Goal: Transaction & Acquisition: Subscribe to service/newsletter

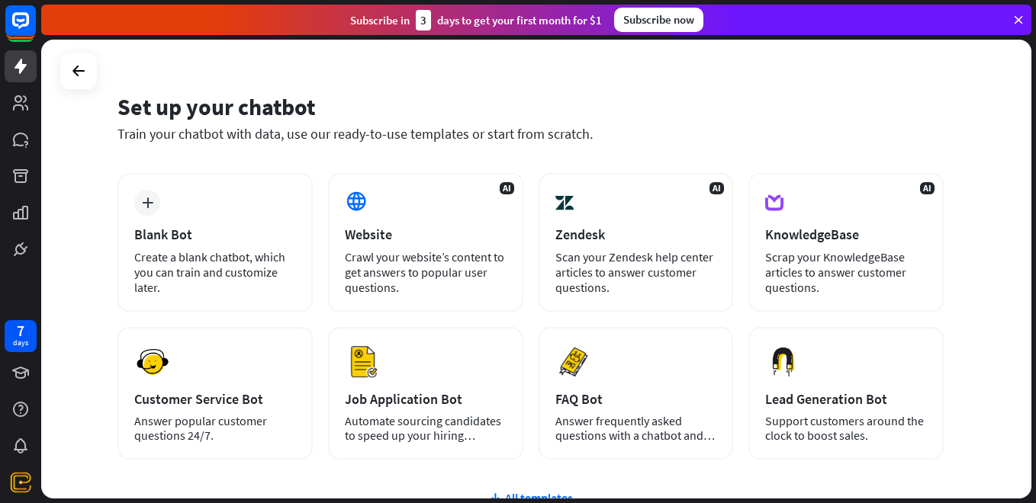
scroll to position [20, 0]
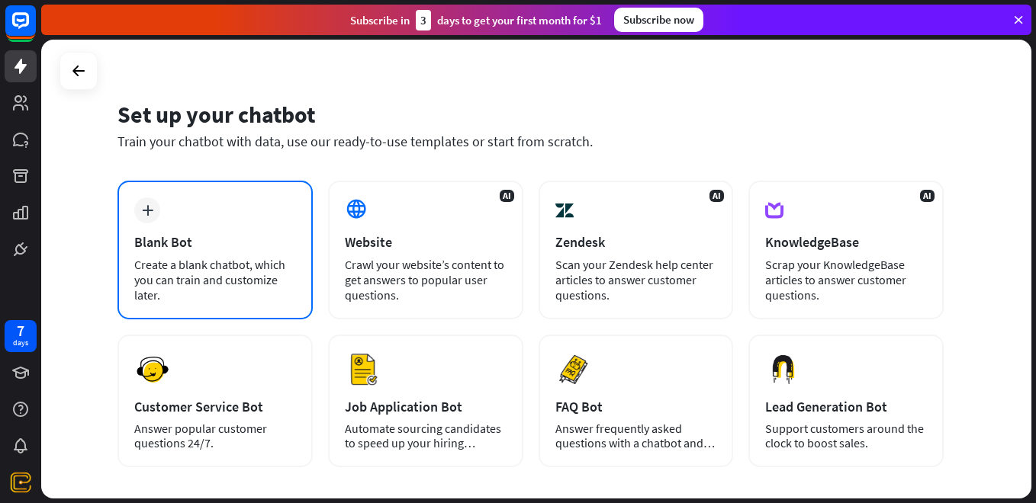
click at [187, 247] on div "Blank Bot" at bounding box center [215, 242] width 162 height 18
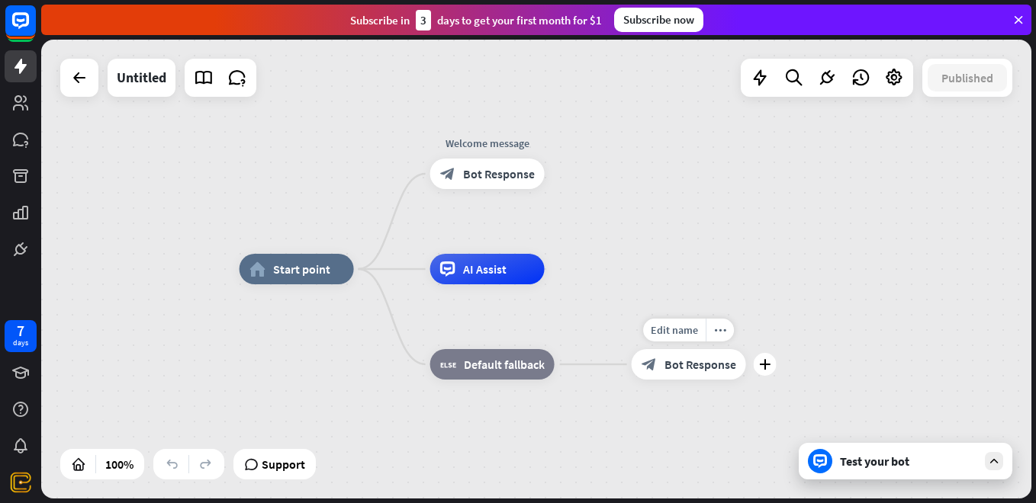
click at [707, 370] on span "Bot Response" at bounding box center [700, 364] width 72 height 15
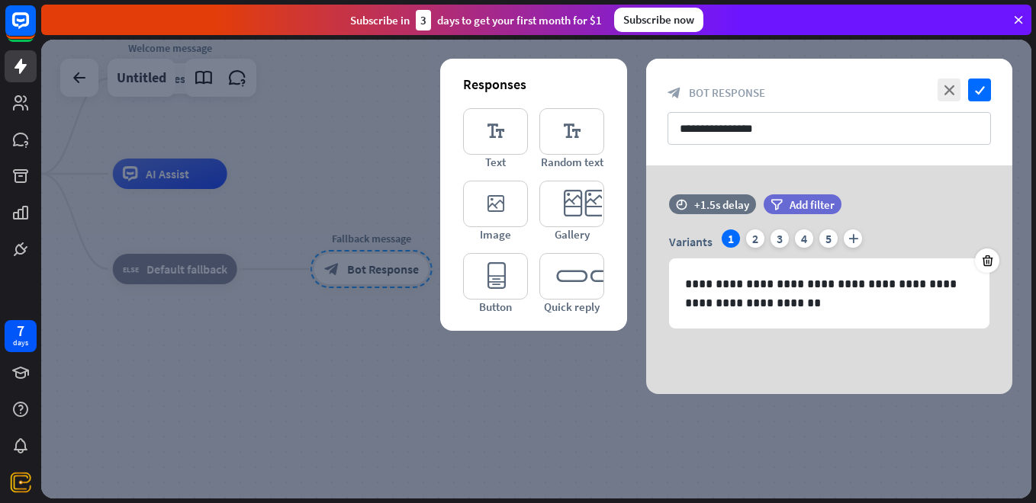
click at [1016, 17] on icon at bounding box center [1018, 20] width 14 height 14
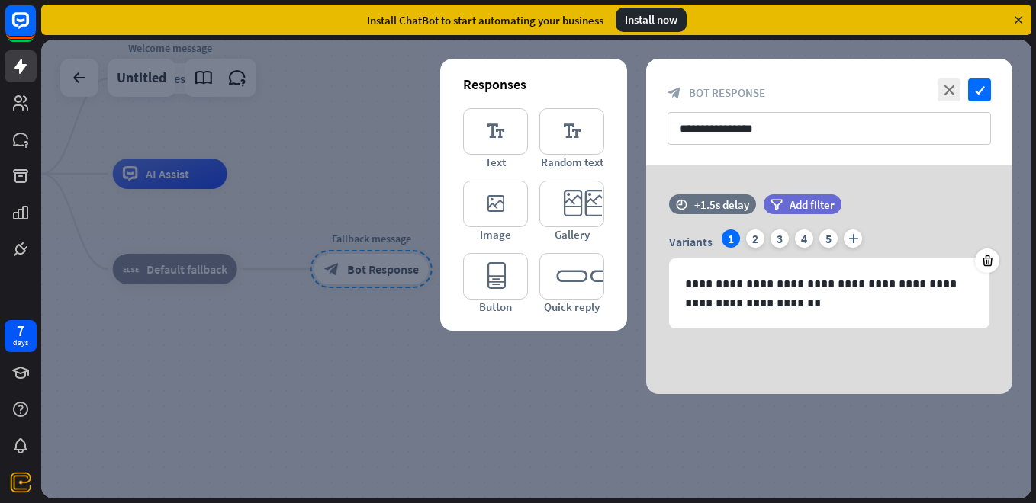
click at [1012, 16] on icon at bounding box center [1018, 20] width 14 height 14
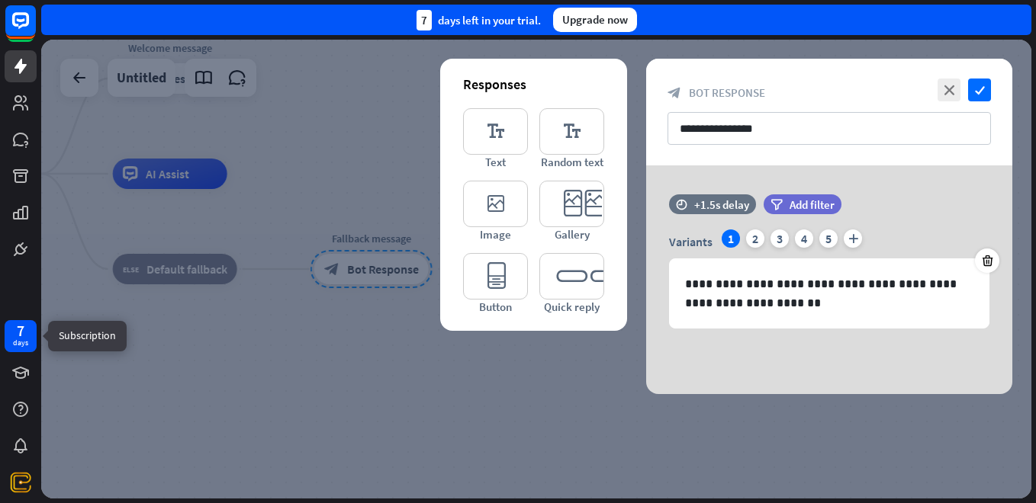
click at [24, 342] on div "days" at bounding box center [20, 343] width 15 height 11
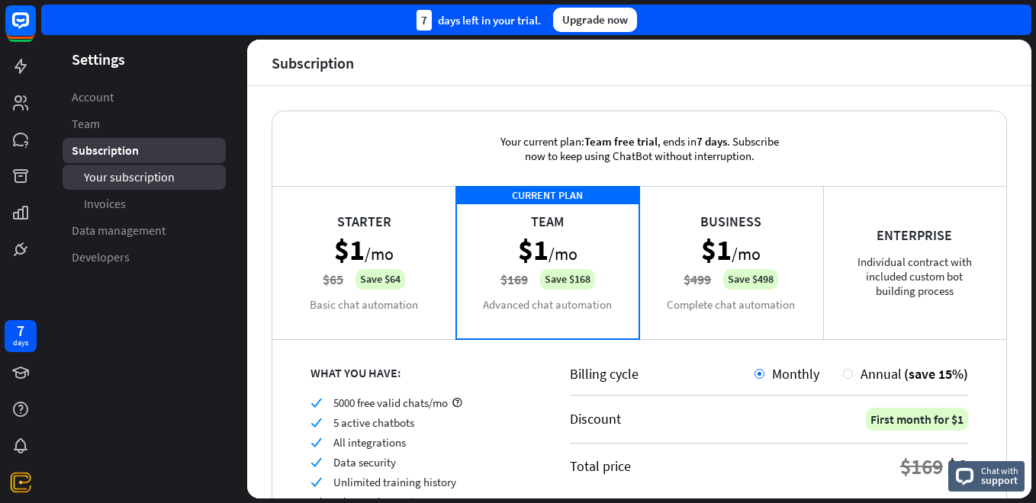
click at [124, 181] on span "Your subscription" at bounding box center [129, 177] width 91 height 16
click at [169, 178] on span "Your subscription" at bounding box center [130, 177] width 92 height 16
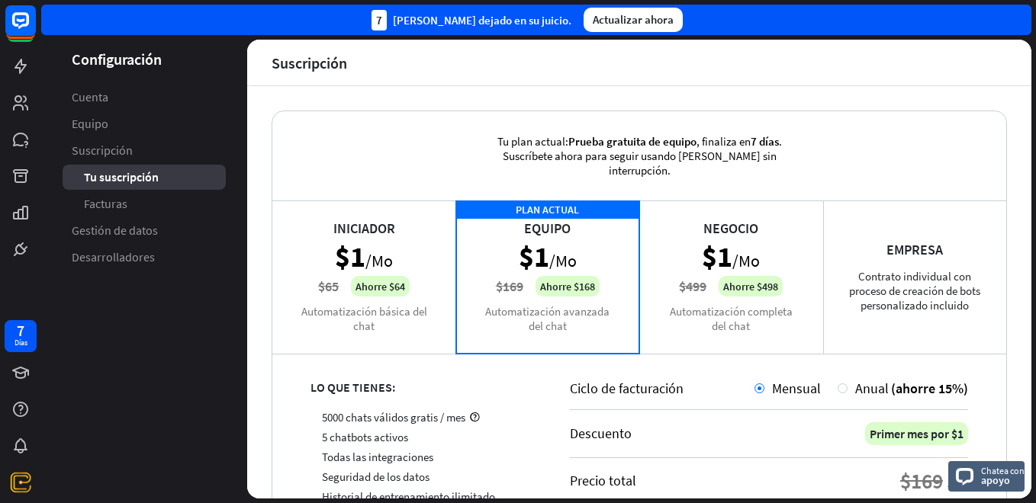
scroll to position [142, 0]
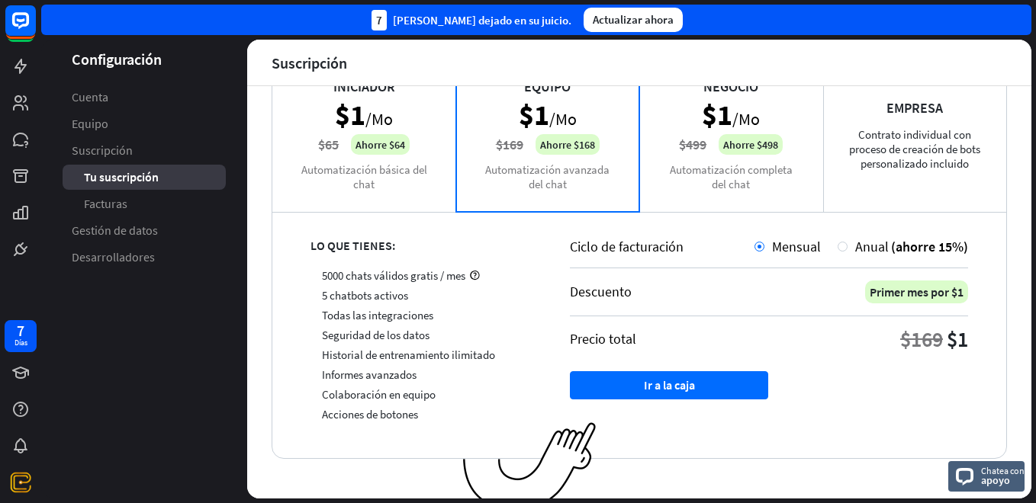
click at [572, 157] on div "PLAN ACTUAL Equipo $1 /Mo $169 Ahorre $168 Automatización avanzada del chat" at bounding box center [548, 135] width 184 height 153
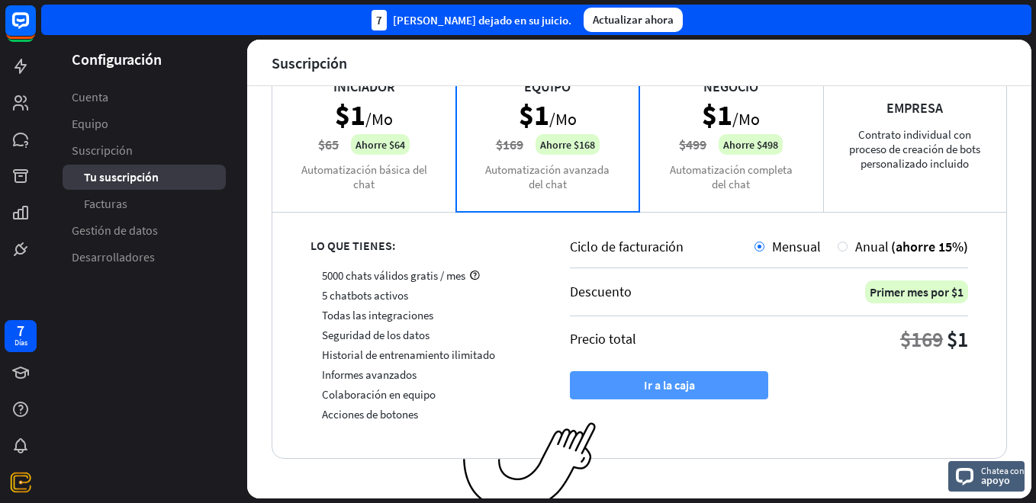
click at [651, 376] on font "Ir a la caja" at bounding box center [669, 385] width 51 height 27
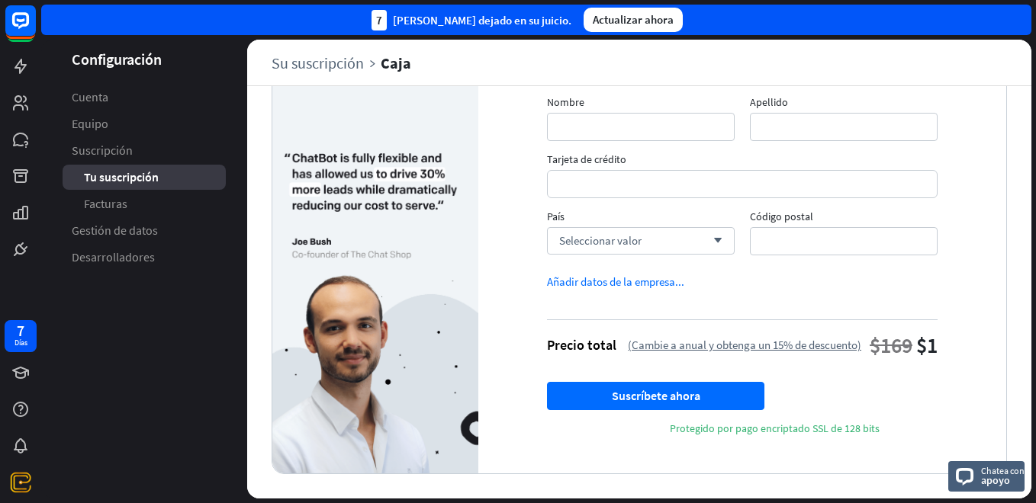
scroll to position [200, 0]
drag, startPoint x: 833, startPoint y: 379, endPoint x: 920, endPoint y: 411, distance: 93.4
click at [920, 411] on div "Precio total (Cambie a anual y obtenga un 15% de descuento) $169 $1 Suscríbete …" at bounding box center [742, 378] width 390 height 116
click at [710, 246] on icon "arrow_down" at bounding box center [713, 240] width 17 height 9
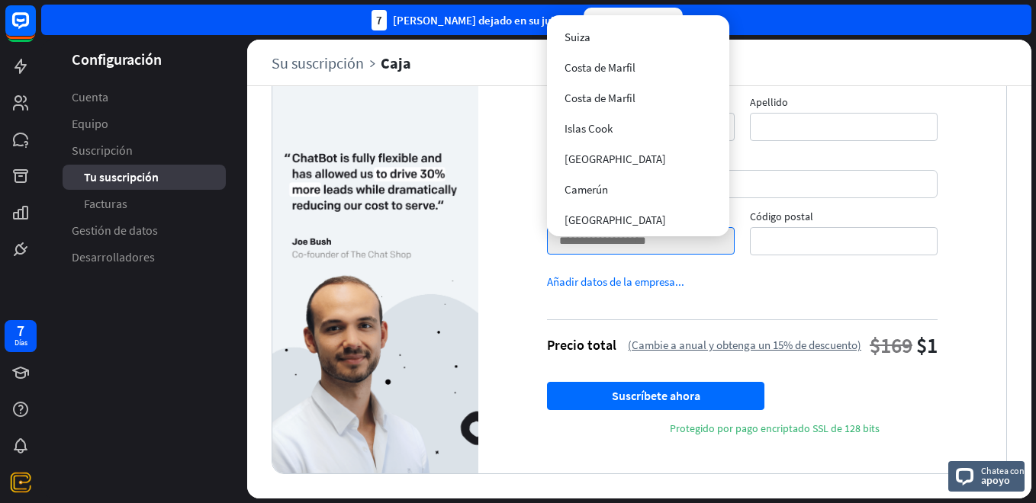
scroll to position [1406, 0]
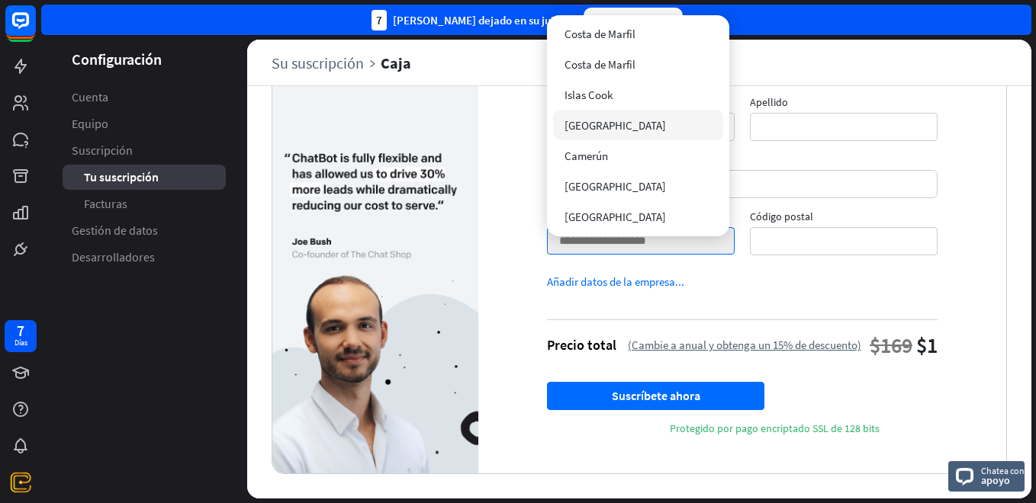
click at [608, 126] on div "[GEOGRAPHIC_DATA]" at bounding box center [638, 125] width 170 height 31
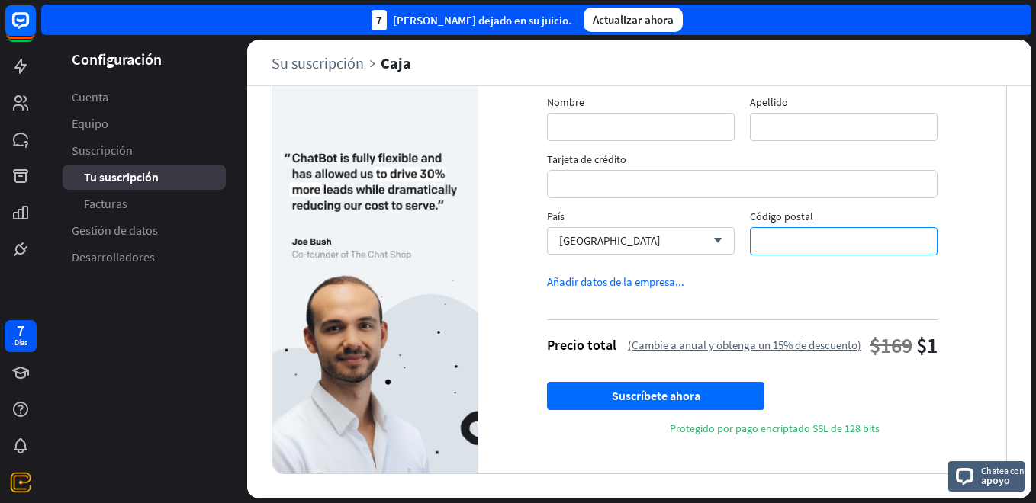
click at [758, 253] on input "Código postal" at bounding box center [844, 241] width 188 height 28
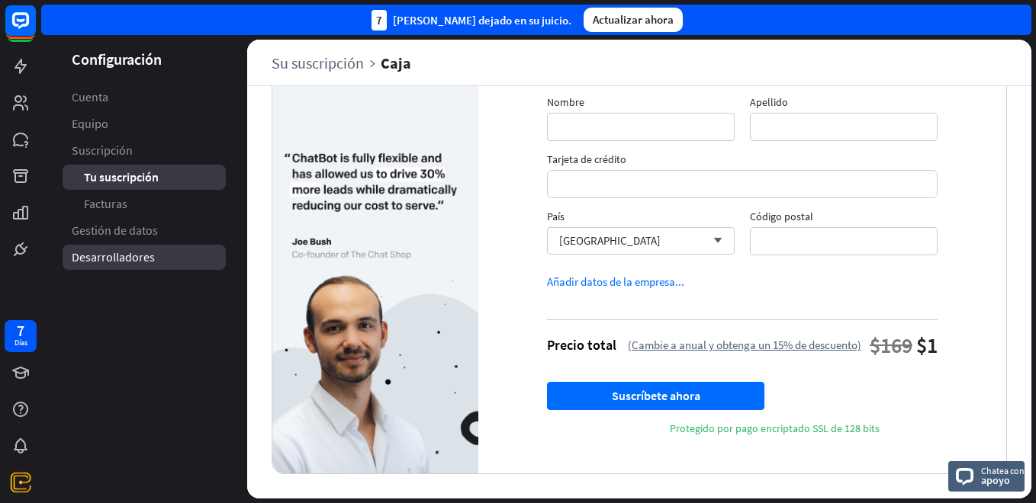
click at [132, 256] on span "Desarrolladores" at bounding box center [113, 257] width 83 height 16
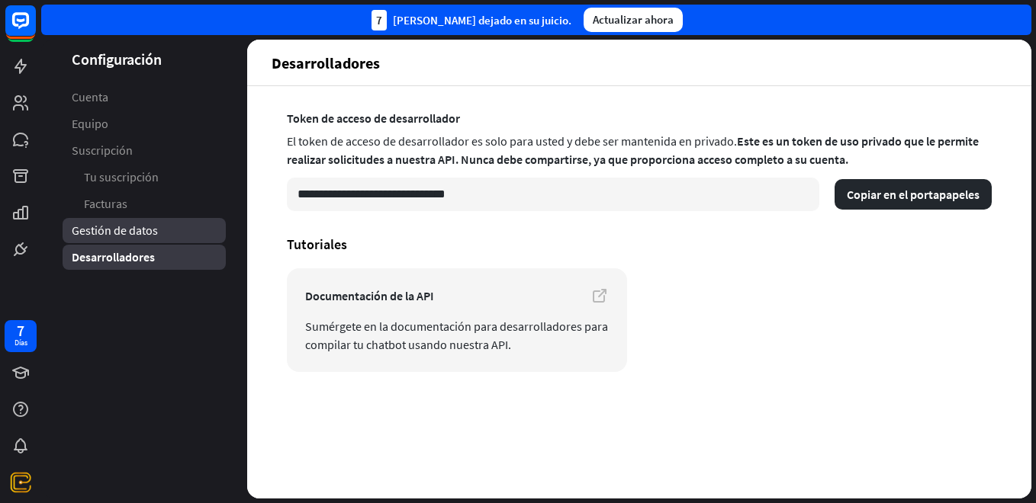
click at [131, 239] on link "Gestión de datos" at bounding box center [144, 230] width 163 height 25
